Goal: Transaction & Acquisition: Purchase product/service

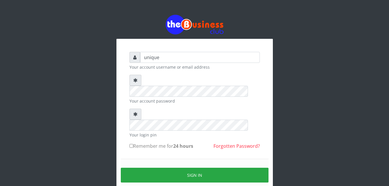
type input "unique71"
click at [130, 144] on input "Remember me for 24 hours" at bounding box center [132, 146] width 4 height 4
checkbox input "true"
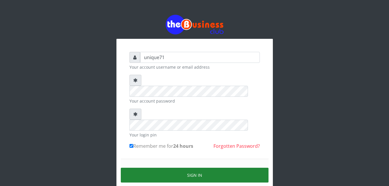
click at [149, 168] on button "Sign in" at bounding box center [195, 175] width 148 height 15
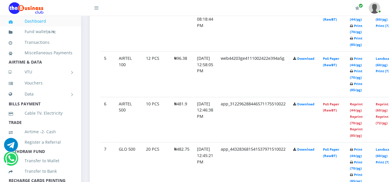
scroll to position [499, 0]
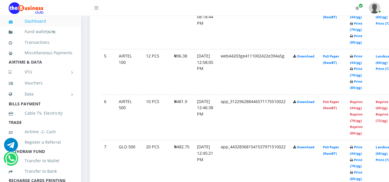
click at [364, 105] on td "Reprint (44/pg) Reprint (70/pg) Reprint (85/pg)" at bounding box center [359, 116] width 25 height 45
click at [363, 103] on link "Reprint (44/pg)" at bounding box center [356, 104] width 13 height 11
click at [362, 104] on link "Reprint (44/pg)" at bounding box center [356, 104] width 13 height 11
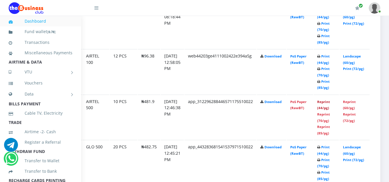
scroll to position [499, 42]
click at [325, 103] on link "Reprint (44/pg)" at bounding box center [323, 104] width 13 height 11
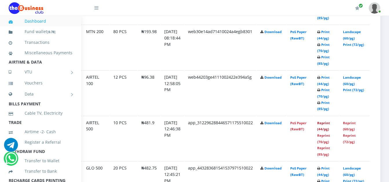
scroll to position [480, 42]
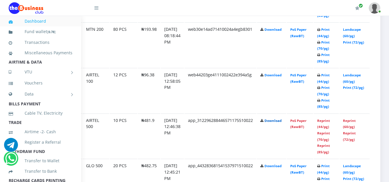
click at [278, 123] on link "Download" at bounding box center [273, 120] width 17 height 4
click at [322, 123] on link "Reprint (44/pg)" at bounding box center [323, 123] width 13 height 11
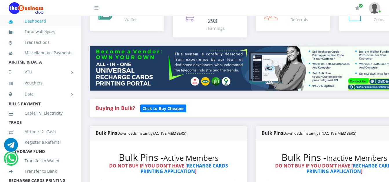
scroll to position [0, 0]
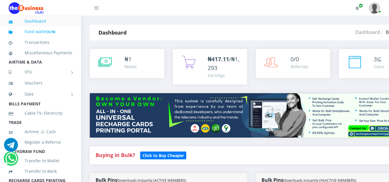
click at [40, 32] on link "Fund wallet [ 0.78 ]" at bounding box center [41, 32] width 64 height 14
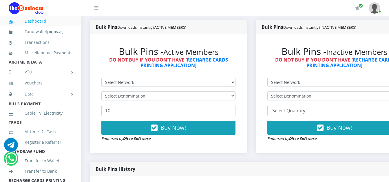
scroll to position [185, 0]
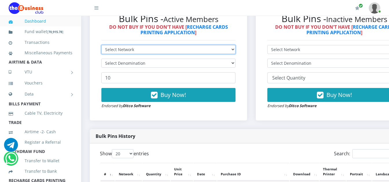
click at [114, 50] on select "Select Network MTN Globacom 9Mobile Airtel" at bounding box center [168, 49] width 134 height 9
select select "MTN"
click at [101, 46] on select "Select Network MTN Globacom 9Mobile Airtel" at bounding box center [168, 49] width 134 height 9
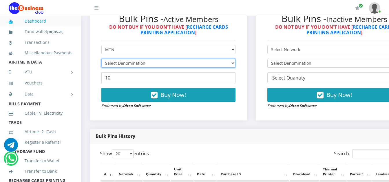
click at [134, 66] on select "Select Denomination" at bounding box center [168, 63] width 134 height 9
click at [127, 65] on select "Select Denomination" at bounding box center [168, 63] width 134 height 9
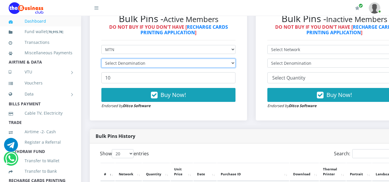
click at [127, 65] on select "Select Denomination" at bounding box center [168, 63] width 134 height 9
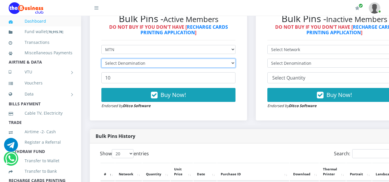
click at [127, 65] on select "Select Denomination" at bounding box center [168, 63] width 134 height 9
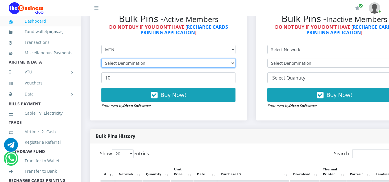
click at [127, 65] on select "Select Denomination" at bounding box center [168, 63] width 134 height 9
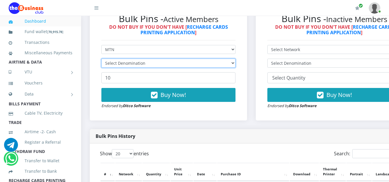
click at [127, 65] on select "Select Denomination" at bounding box center [168, 63] width 134 height 9
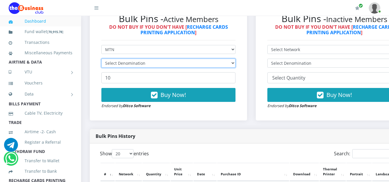
click at [127, 65] on select "Select Denomination" at bounding box center [168, 63] width 134 height 9
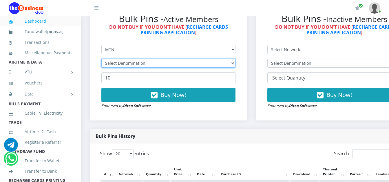
click at [127, 65] on select "Select Denomination" at bounding box center [168, 63] width 134 height 9
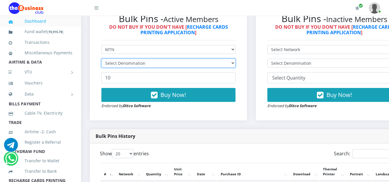
click at [127, 65] on select "Select Denomination" at bounding box center [168, 63] width 134 height 9
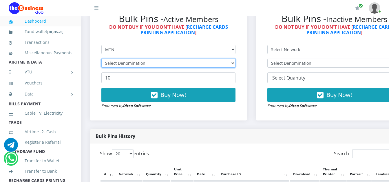
click at [127, 65] on select "Select Denomination" at bounding box center [168, 63] width 134 height 9
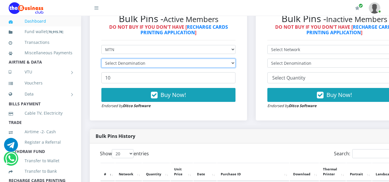
click at [127, 65] on select "Select Denomination" at bounding box center [168, 63] width 134 height 9
click at [127, 65] on select "Select Denomination MTN NGN100 - ₦96.99 MTN NGN200 - ₦193.98 MTN NGN400 - ₦387.…" at bounding box center [168, 63] width 134 height 9
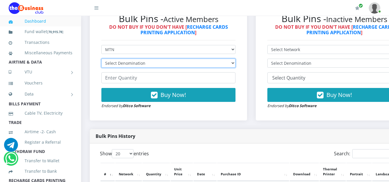
click at [127, 65] on select "Select Denomination MTN NGN100 - ₦96.99 MTN NGN200 - ₦193.98 MTN NGN400 - ₦387.…" at bounding box center [168, 63] width 134 height 9
select select "193.98-200"
click at [101, 60] on select "Select Denomination MTN NGN100 - ₦96.99 MTN NGN200 - ₦193.98 MTN NGN400 - ₦387.…" at bounding box center [168, 63] width 134 height 9
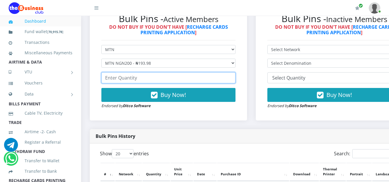
click at [143, 79] on input "number" at bounding box center [168, 77] width 134 height 11
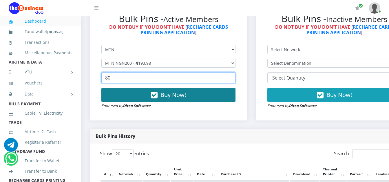
type input "80"
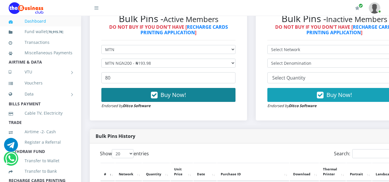
click at [142, 99] on button "Buy Now!" at bounding box center [168, 95] width 134 height 14
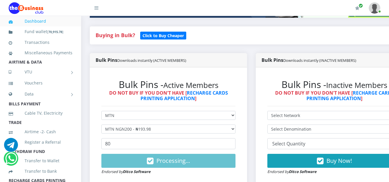
scroll to position [122, 0]
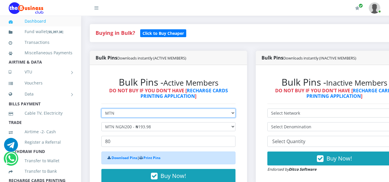
click at [132, 114] on select "Select Network MTN Globacom 9Mobile Airtel" at bounding box center [168, 112] width 134 height 9
click at [101, 110] on select "Select Network MTN Globacom 9Mobile Airtel" at bounding box center [168, 112] width 134 height 9
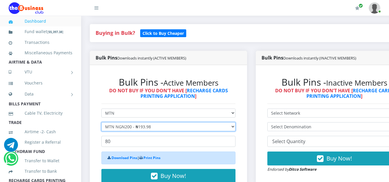
click at [125, 131] on select "Select Denomination MTN NGN100 - ₦96.99 MTN NGN200 - ₦193.98 MTN NGN400 - ₦387.…" at bounding box center [168, 126] width 134 height 9
select select "484.95-500"
click at [101, 123] on select "Select Denomination MTN NGN100 - ₦96.99 MTN NGN200 - ₦193.98 MTN NGN400 - ₦387.…" at bounding box center [168, 126] width 134 height 9
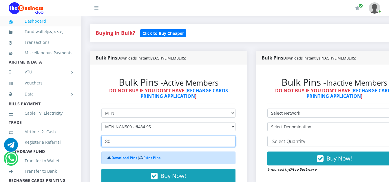
drag, startPoint x: 117, startPoint y: 142, endPoint x: 76, endPoint y: 138, distance: 40.5
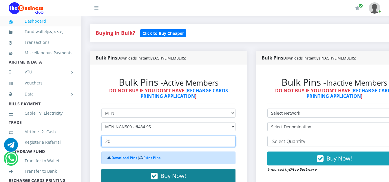
type input "20"
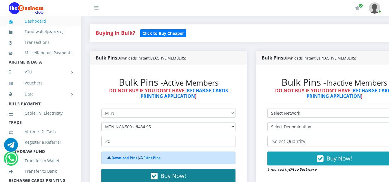
click at [146, 177] on button "Buy Now!" at bounding box center [168, 176] width 134 height 14
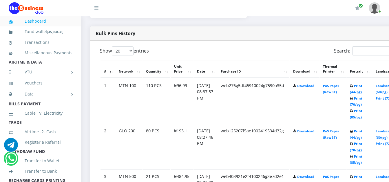
scroll to position [308, 0]
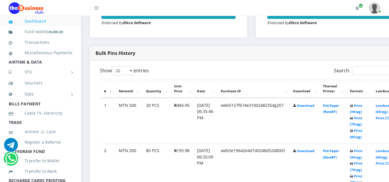
scroll to position [271, 0]
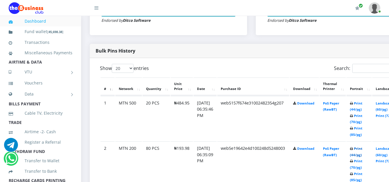
click at [362, 148] on link "Print (44/pg)" at bounding box center [356, 151] width 12 height 11
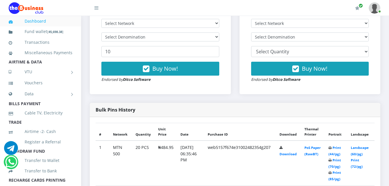
scroll to position [190, 0]
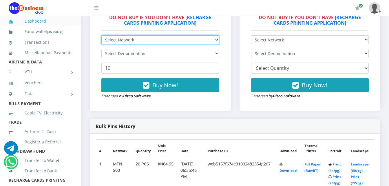
click at [149, 40] on select "Select Network MTN Globacom 9Mobile Airtel" at bounding box center [160, 39] width 118 height 9
select select "MTN"
click at [101, 35] on select "Select Network MTN Globacom 9Mobile Airtel" at bounding box center [160, 39] width 118 height 9
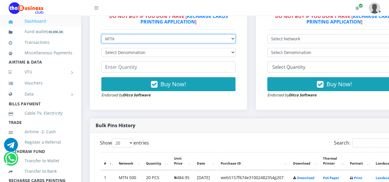
scroll to position [0, 0]
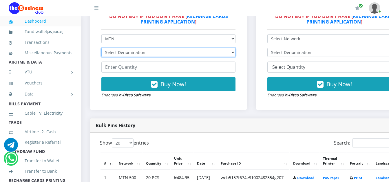
click at [153, 52] on select "Select Denomination MTN NGN100 - ₦96.99 MTN NGN200 - ₦193.98 MTN NGN400 - ₦387.…" at bounding box center [168, 52] width 134 height 9
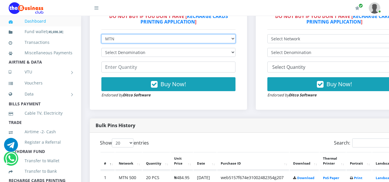
click at [182, 41] on select "Select Network MTN Globacom 9Mobile Airtel" at bounding box center [168, 38] width 134 height 9
select select "Glo"
click at [101, 35] on select "Select Network MTN Globacom 9Mobile Airtel" at bounding box center [168, 38] width 134 height 9
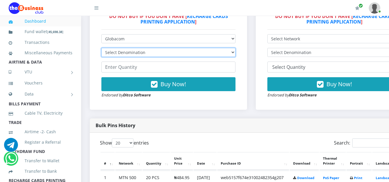
click at [131, 54] on select "Select Denomination Glo NGN100 - ₦96.55 Glo NGN200 - ₦193.10 Glo NGN500 - ₦482.…" at bounding box center [168, 52] width 134 height 9
select select "96.55-100"
click at [101, 49] on select "Select Denomination Glo NGN100 - ₦96.55 Glo NGN200 - ₦193.10 Glo NGN500 - ₦482.…" at bounding box center [168, 52] width 134 height 9
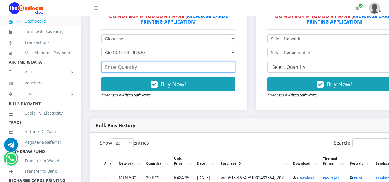
click at [140, 68] on input "number" at bounding box center [168, 66] width 134 height 11
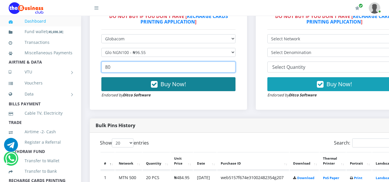
type input "80"
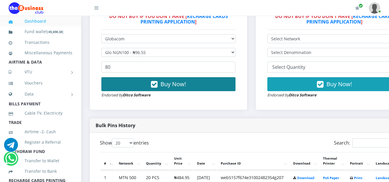
click at [165, 84] on span "Buy Now!" at bounding box center [173, 84] width 25 height 8
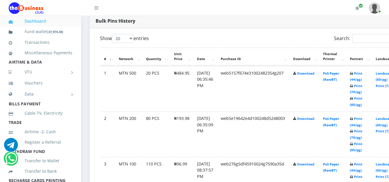
scroll to position [325, 0]
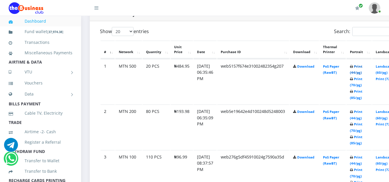
click at [362, 67] on link "Print (44/pg)" at bounding box center [356, 69] width 12 height 11
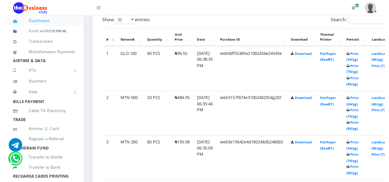
scroll to position [325, 0]
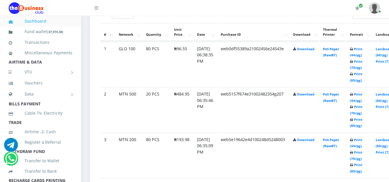
click at [370, 13] on link at bounding box center [375, 8] width 12 height 16
click at [362, 50] on link "Print (44/pg)" at bounding box center [356, 52] width 12 height 11
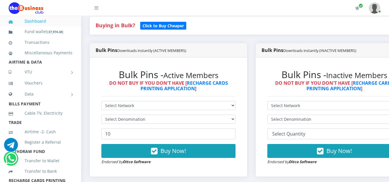
scroll to position [132, 0]
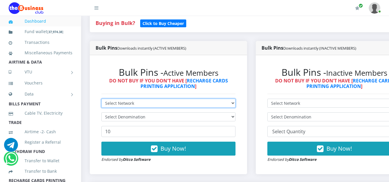
click at [187, 103] on select "Select Network MTN Globacom 9Mobile Airtel" at bounding box center [168, 103] width 134 height 9
click at [101, 100] on select "Select Network MTN Globacom 9Mobile Airtel" at bounding box center [168, 103] width 134 height 9
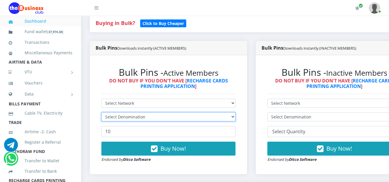
click at [156, 119] on select "Select Denomination" at bounding box center [168, 116] width 134 height 9
click at [144, 120] on select "Select Denomination" at bounding box center [168, 116] width 134 height 9
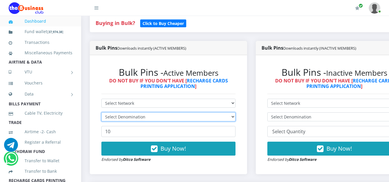
click at [144, 120] on select "Select Denomination" at bounding box center [168, 116] width 134 height 9
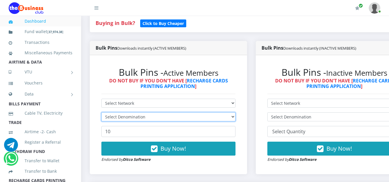
click at [144, 120] on select "Select Denomination" at bounding box center [168, 116] width 134 height 9
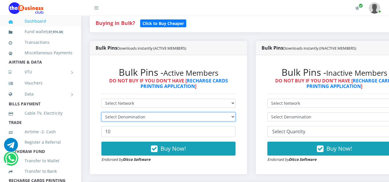
click at [144, 120] on select "Select Denomination" at bounding box center [168, 116] width 134 height 9
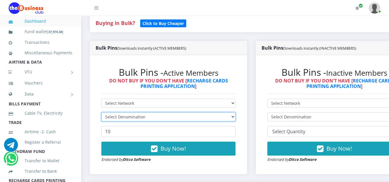
click at [144, 120] on select "Select Denomination" at bounding box center [168, 116] width 134 height 9
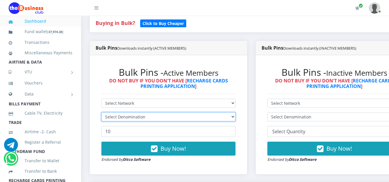
click at [144, 120] on select "Select Denomination" at bounding box center [168, 116] width 134 height 9
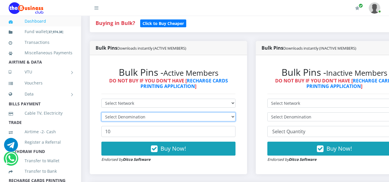
click at [144, 120] on select "Select Denomination" at bounding box center [168, 116] width 134 height 9
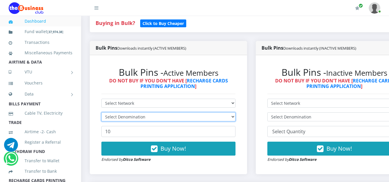
click at [144, 120] on select "Select Denomination" at bounding box center [168, 116] width 134 height 9
drag, startPoint x: 144, startPoint y: 120, endPoint x: 162, endPoint y: 114, distance: 18.3
click at [144, 120] on select "Select Denomination" at bounding box center [168, 116] width 134 height 9
click at [183, 118] on select "Select Denomination" at bounding box center [168, 116] width 134 height 9
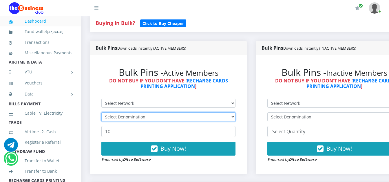
click at [183, 118] on select "Select Denomination" at bounding box center [168, 116] width 134 height 9
drag, startPoint x: 183, startPoint y: 118, endPoint x: 154, endPoint y: 103, distance: 32.7
click at [154, 103] on form "Select Network MTN Globacom 9Mobile Airtel Select Denomination 10 Buy Now! Endo…" at bounding box center [168, 131] width 134 height 64
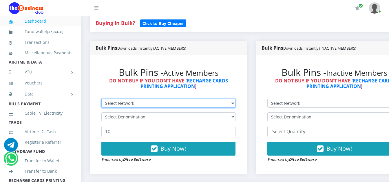
click at [154, 103] on select "Select Network MTN Globacom 9Mobile Airtel" at bounding box center [168, 103] width 134 height 9
select select "Airtel"
click at [101, 100] on select "Select Network MTN Globacom 9Mobile Airtel" at bounding box center [168, 103] width 134 height 9
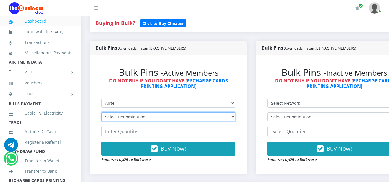
click at [133, 119] on select "Select Denomination Airtel NGN100 - ₦96.38 Airtel NGN200 - ₦192.76 Airtel NGN50…" at bounding box center [168, 116] width 134 height 9
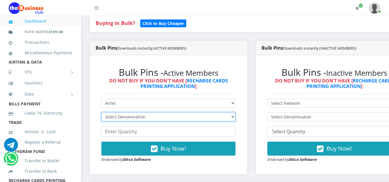
select select "96.38-100"
click at [101, 113] on select "Select Denomination Airtel NGN100 - ₦96.38 Airtel NGN200 - ₦192.76 Airtel NGN50…" at bounding box center [168, 116] width 134 height 9
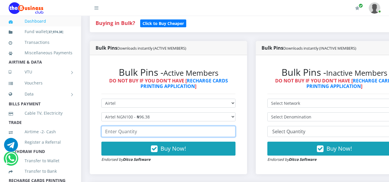
click at [151, 133] on input "number" at bounding box center [168, 131] width 134 height 11
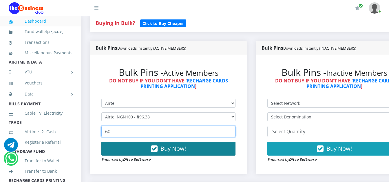
type input "60"
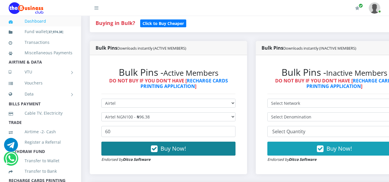
click at [149, 153] on button "Buy Now!" at bounding box center [168, 148] width 134 height 14
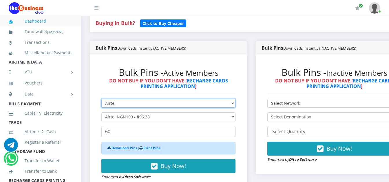
click at [198, 103] on select "Select Network MTN Globacom 9Mobile Airtel" at bounding box center [168, 103] width 134 height 9
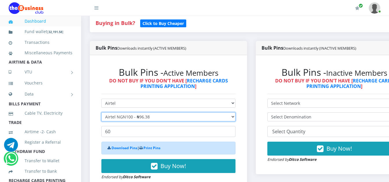
click at [191, 117] on select "Select Denomination Airtel NGN100 - ₦96.38 Airtel NGN200 - ₦192.76 Airtel NGN50…" at bounding box center [168, 116] width 134 height 9
select select "192.76-200"
click at [101, 113] on select "Select Denomination Airtel NGN100 - ₦96.38 Airtel NGN200 - ₦192.76 Airtel NGN50…" at bounding box center [168, 116] width 134 height 9
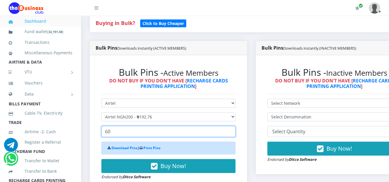
drag, startPoint x: 118, startPoint y: 134, endPoint x: 94, endPoint y: 132, distance: 24.5
click at [94, 132] on div "Bulk Pins - Active Members DO NOT BUY IF YOU DON'T HAVE [ RECHARGE CARDS PRINTI…" at bounding box center [168, 123] width 157 height 136
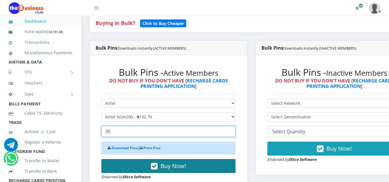
type input "30"
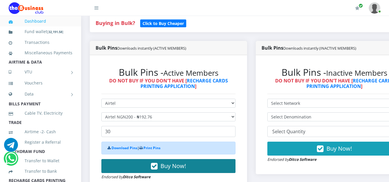
click at [168, 169] on span "Buy Now!" at bounding box center [173, 166] width 25 height 8
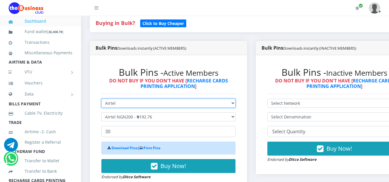
click at [161, 106] on select "Select Network MTN Globacom 9Mobile Airtel" at bounding box center [168, 103] width 134 height 9
select select "MTN"
click at [101, 100] on select "Select Network MTN Globacom 9Mobile Airtel" at bounding box center [168, 103] width 134 height 9
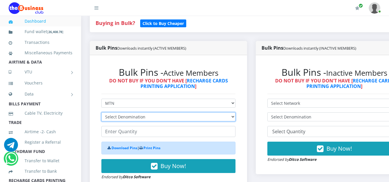
click at [159, 121] on select "Select Denomination MTN NGN100 - ₦96.99 MTN NGN200 - ₦193.98 MTN NGN400 - ₦387.…" at bounding box center [168, 116] width 134 height 9
select select "96.99-100"
click at [101, 113] on select "Select Denomination MTN NGN100 - ₦96.99 MTN NGN200 - ₦193.98 MTN NGN400 - ₦387.…" at bounding box center [168, 116] width 134 height 9
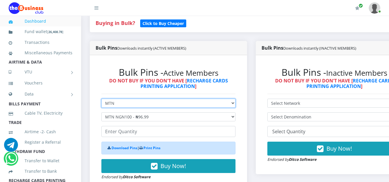
click at [150, 104] on select "Select Network MTN Globacom 9Mobile Airtel" at bounding box center [168, 103] width 134 height 9
select select "Glo"
click at [101, 100] on select "Select Network MTN Globacom 9Mobile Airtel" at bounding box center [168, 103] width 134 height 9
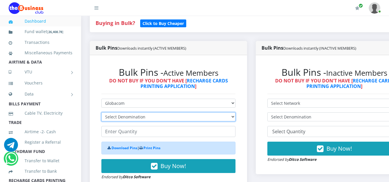
click at [165, 120] on select "Select Denomination Glo NGN100 - ₦96.55 Glo NGN200 - ₦193.10 Glo NGN500 - ₦482.…" at bounding box center [168, 116] width 134 height 9
select select "193.1-200"
click at [101, 113] on select "Select Denomination Glo NGN100 - ₦96.55 Glo NGN200 - ₦193.10 Glo NGN500 - ₦482.…" at bounding box center [168, 116] width 134 height 9
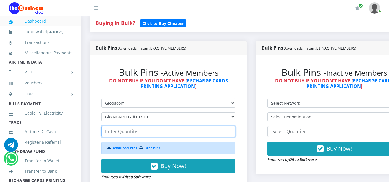
click at [128, 133] on input "number" at bounding box center [168, 131] width 134 height 11
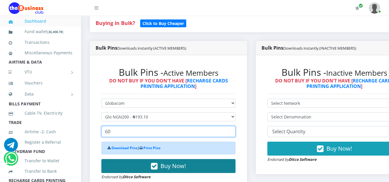
type input "60"
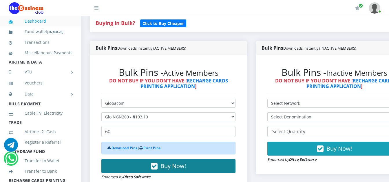
click at [141, 165] on button "Buy Now!" at bounding box center [168, 166] width 134 height 14
click at [149, 162] on button "Buy Now!" at bounding box center [168, 166] width 134 height 14
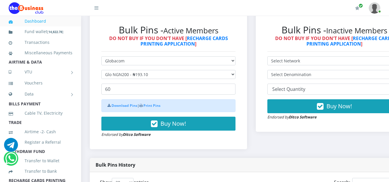
scroll to position [155, 0]
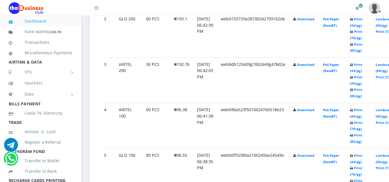
scroll to position [395, 0]
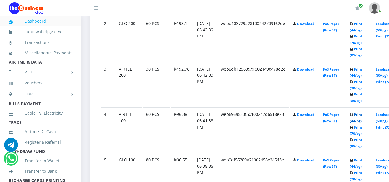
click at [362, 116] on link "Print (44/pg)" at bounding box center [356, 117] width 12 height 11
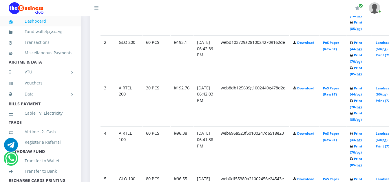
scroll to position [395, 0]
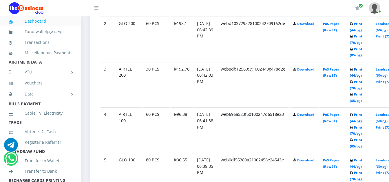
click at [362, 70] on link "Print (44/pg)" at bounding box center [356, 72] width 12 height 11
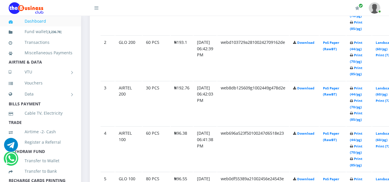
scroll to position [395, 0]
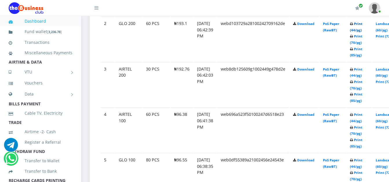
click at [362, 25] on link "Print (44/pg)" at bounding box center [356, 26] width 12 height 11
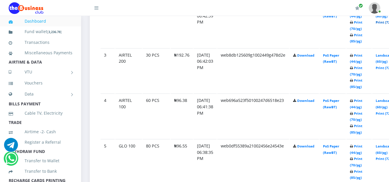
scroll to position [395, 0]
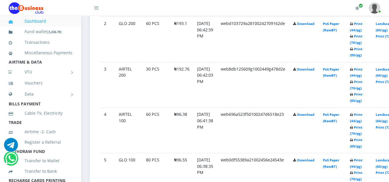
click at [387, 20] on td "Landscape (60/pg) Print (72/pg)" at bounding box center [387, 39] width 30 height 45
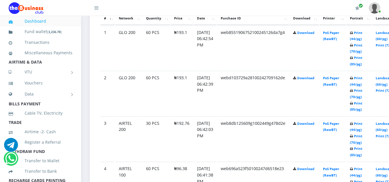
scroll to position [339, 0]
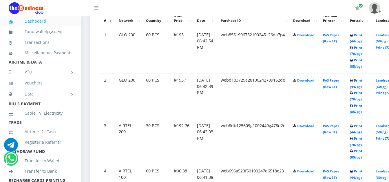
click at [362, 81] on link "Print (44/pg)" at bounding box center [356, 83] width 12 height 11
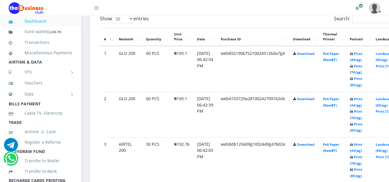
scroll to position [339, 0]
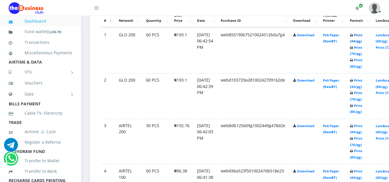
click at [362, 36] on link "Print (44/pg)" at bounding box center [356, 38] width 12 height 11
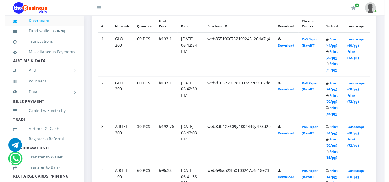
scroll to position [320, 0]
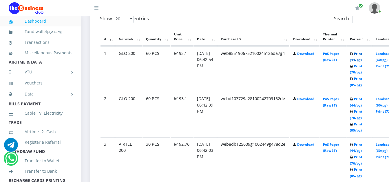
click at [362, 55] on link "Print (44/pg)" at bounding box center [356, 56] width 12 height 11
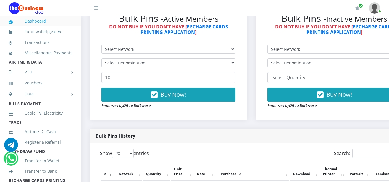
scroll to position [183, 0]
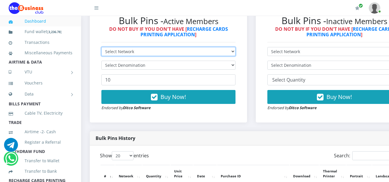
click at [226, 53] on select "Select Network MTN Globacom 9Mobile Airtel" at bounding box center [168, 51] width 134 height 9
select select "Glo"
click at [101, 48] on select "Select Network MTN Globacom 9Mobile Airtel" at bounding box center [168, 51] width 134 height 9
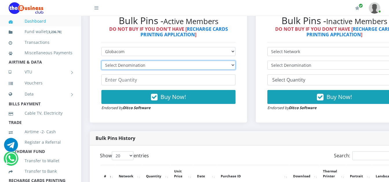
click at [200, 68] on select "Select Denomination Glo NGN100 - ₦96.55 Glo NGN200 - ₦193.10 Glo NGN500 - ₦482.…" at bounding box center [168, 65] width 134 height 9
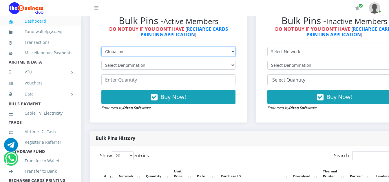
click at [192, 52] on select "Select Network MTN Globacom 9Mobile Airtel" at bounding box center [168, 51] width 134 height 9
select select "Airtel"
click at [101, 48] on select "Select Network MTN Globacom 9Mobile Airtel" at bounding box center [168, 51] width 134 height 9
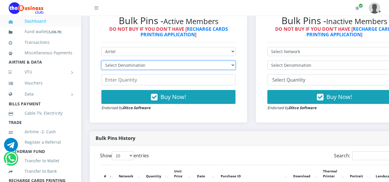
click at [177, 70] on select "Select Denomination Airtel NGN100 - ₦96.38 Airtel NGN200 - ₦192.76 Airtel NGN50…" at bounding box center [168, 65] width 134 height 9
select select "481.9-500"
click at [101, 62] on select "Select Denomination Airtel NGN100 - ₦96.38 Airtel NGN200 - ₦192.76 Airtel NGN50…" at bounding box center [168, 65] width 134 height 9
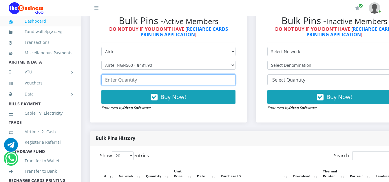
click at [123, 81] on input "number" at bounding box center [168, 79] width 134 height 11
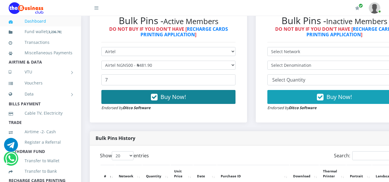
click at [131, 93] on button "Buy Now!" at bounding box center [168, 97] width 134 height 14
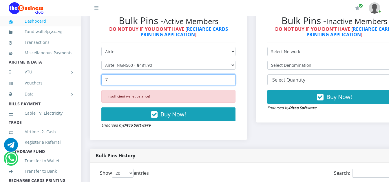
drag, startPoint x: 108, startPoint y: 80, endPoint x: 97, endPoint y: 82, distance: 11.4
click at [97, 82] on div "Bulk Pins - Active Members DO NOT BUY IF YOU DON'T HAVE [ RECHARGE CARDS PRINTI…" at bounding box center [169, 71] width 146 height 125
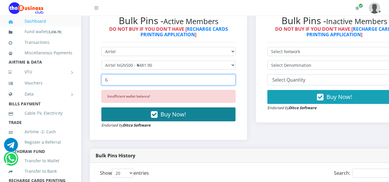
type input "6"
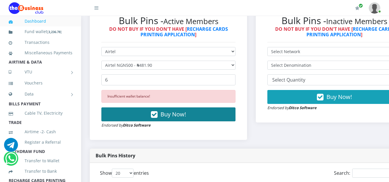
click at [143, 114] on button "Buy Now!" at bounding box center [168, 114] width 134 height 14
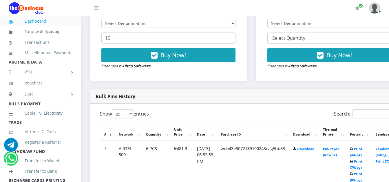
scroll to position [238, 0]
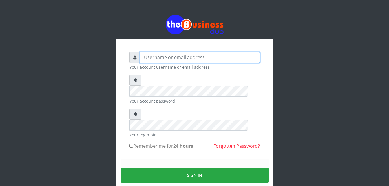
type input "unique71"
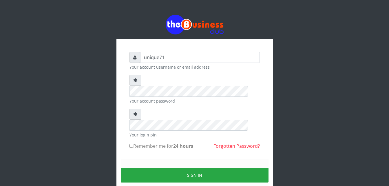
click at [133, 143] on label "Remember me for 24 hours" at bounding box center [162, 146] width 64 height 7
click at [133, 144] on input "Remember me for 24 hours" at bounding box center [132, 146] width 4 height 4
checkbox input "true"
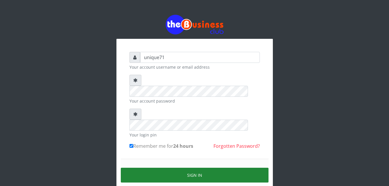
click at [157, 168] on button "Sign in" at bounding box center [195, 175] width 148 height 15
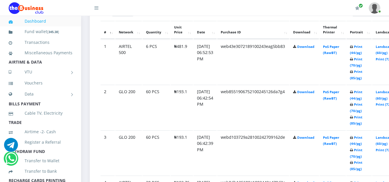
scroll to position [322, 0]
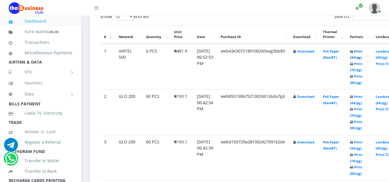
click at [362, 56] on link "Print (44/pg)" at bounding box center [356, 54] width 12 height 11
